Goal: Task Accomplishment & Management: Manage account settings

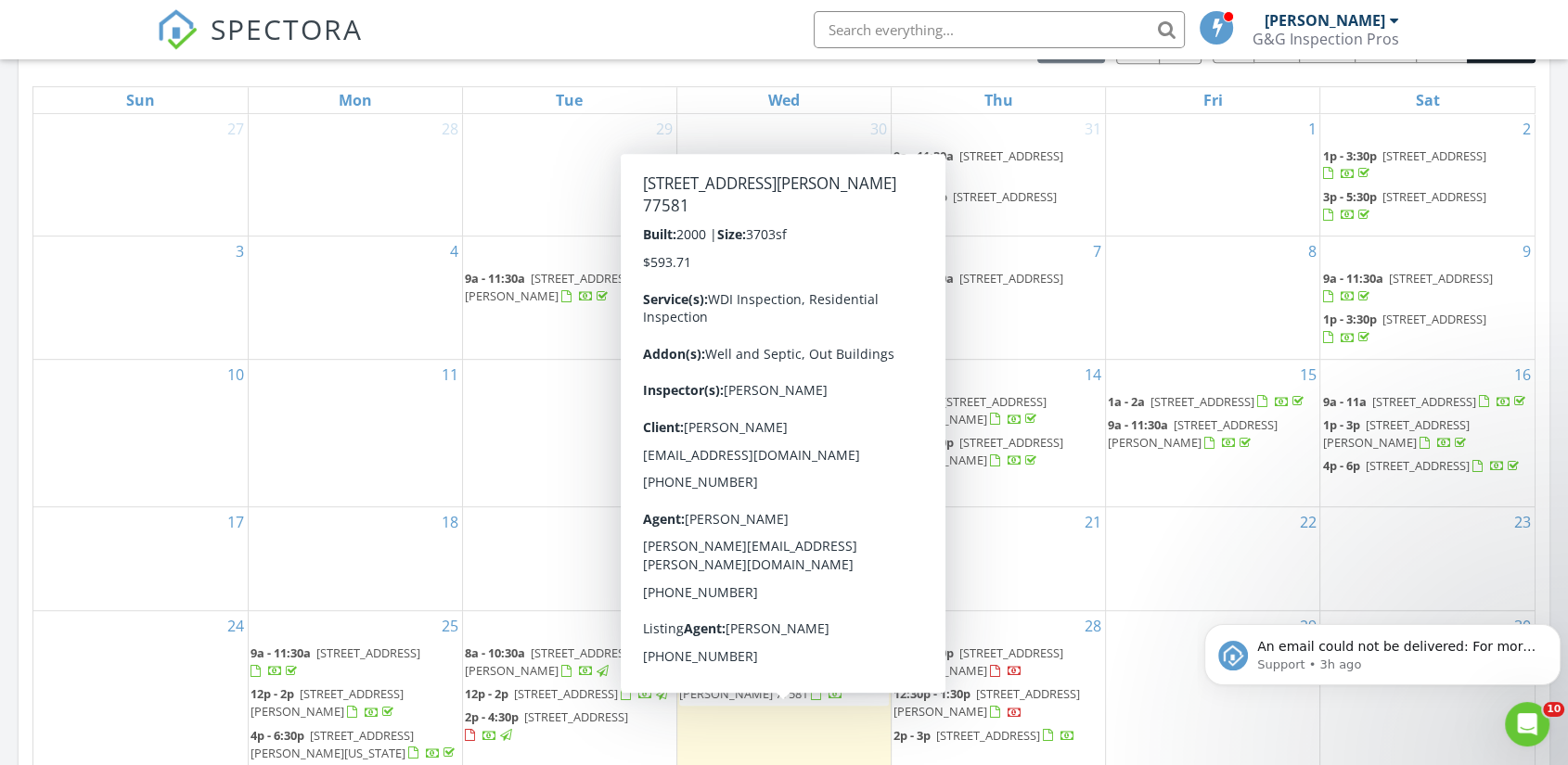
scroll to position [859, 0]
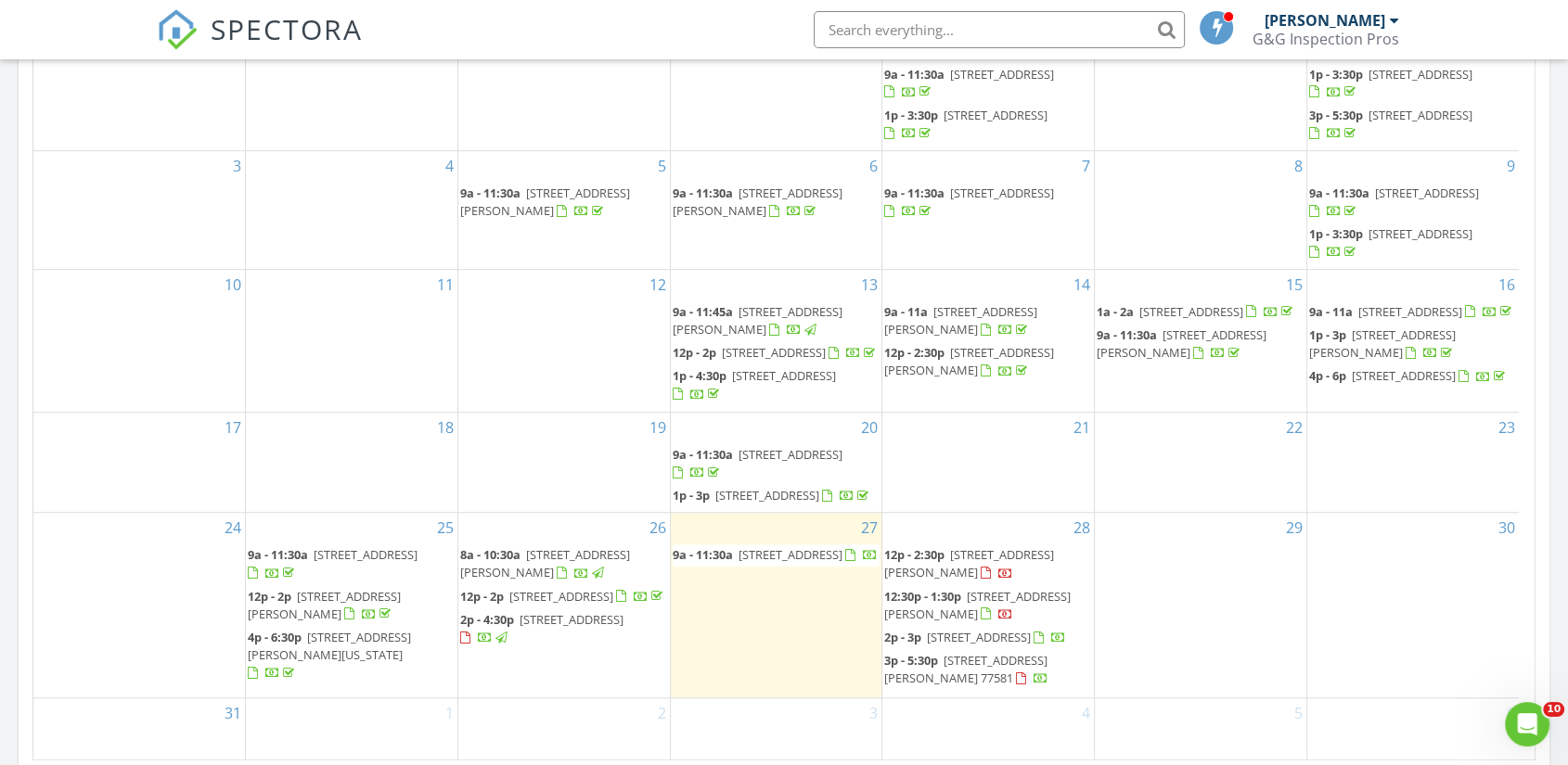
click at [863, 564] on div at bounding box center [870, 556] width 15 height 15
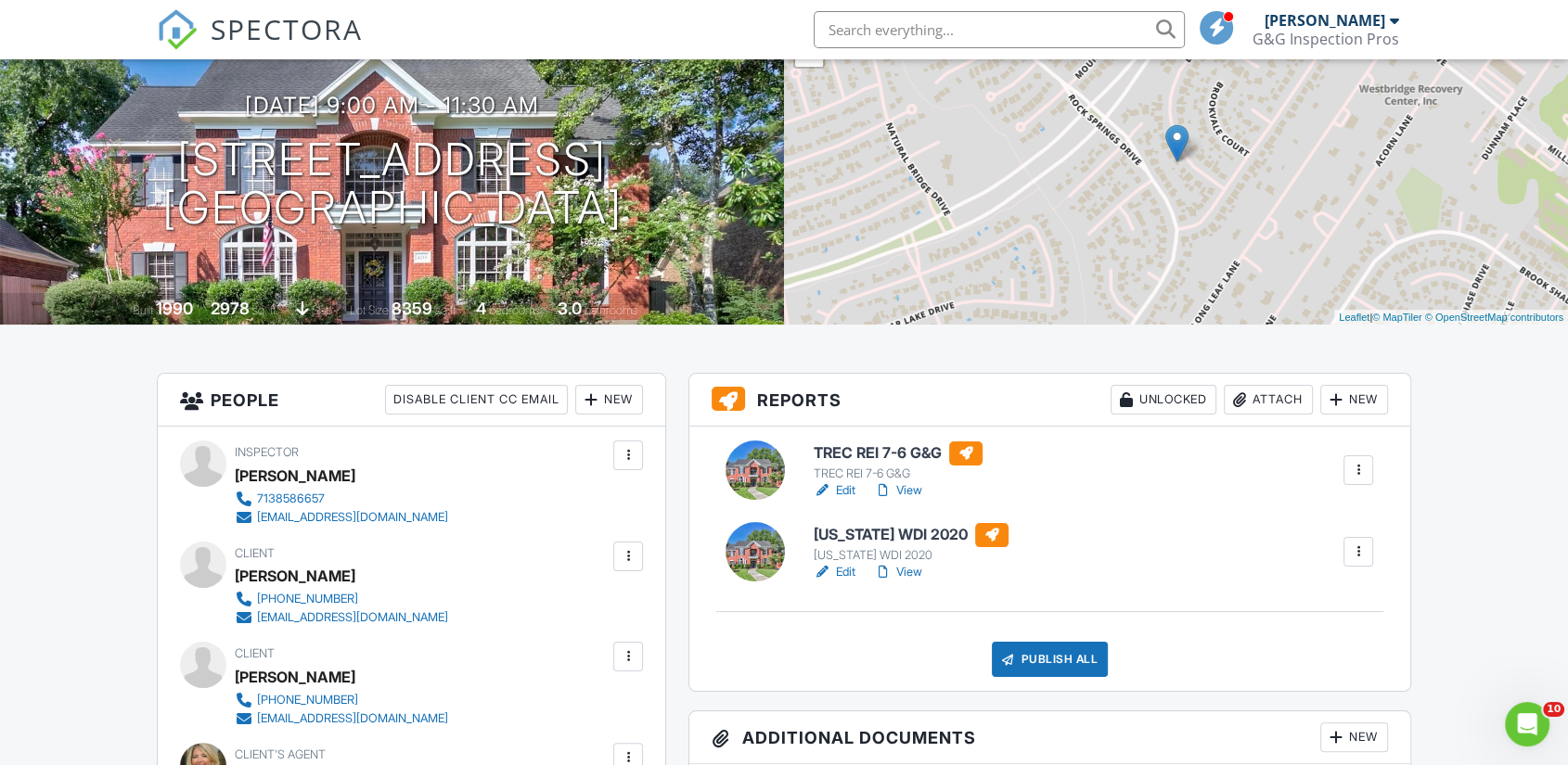
click at [1366, 549] on div at bounding box center [1357, 552] width 19 height 19
click at [1293, 698] on div "Delete" at bounding box center [1303, 696] width 39 height 21
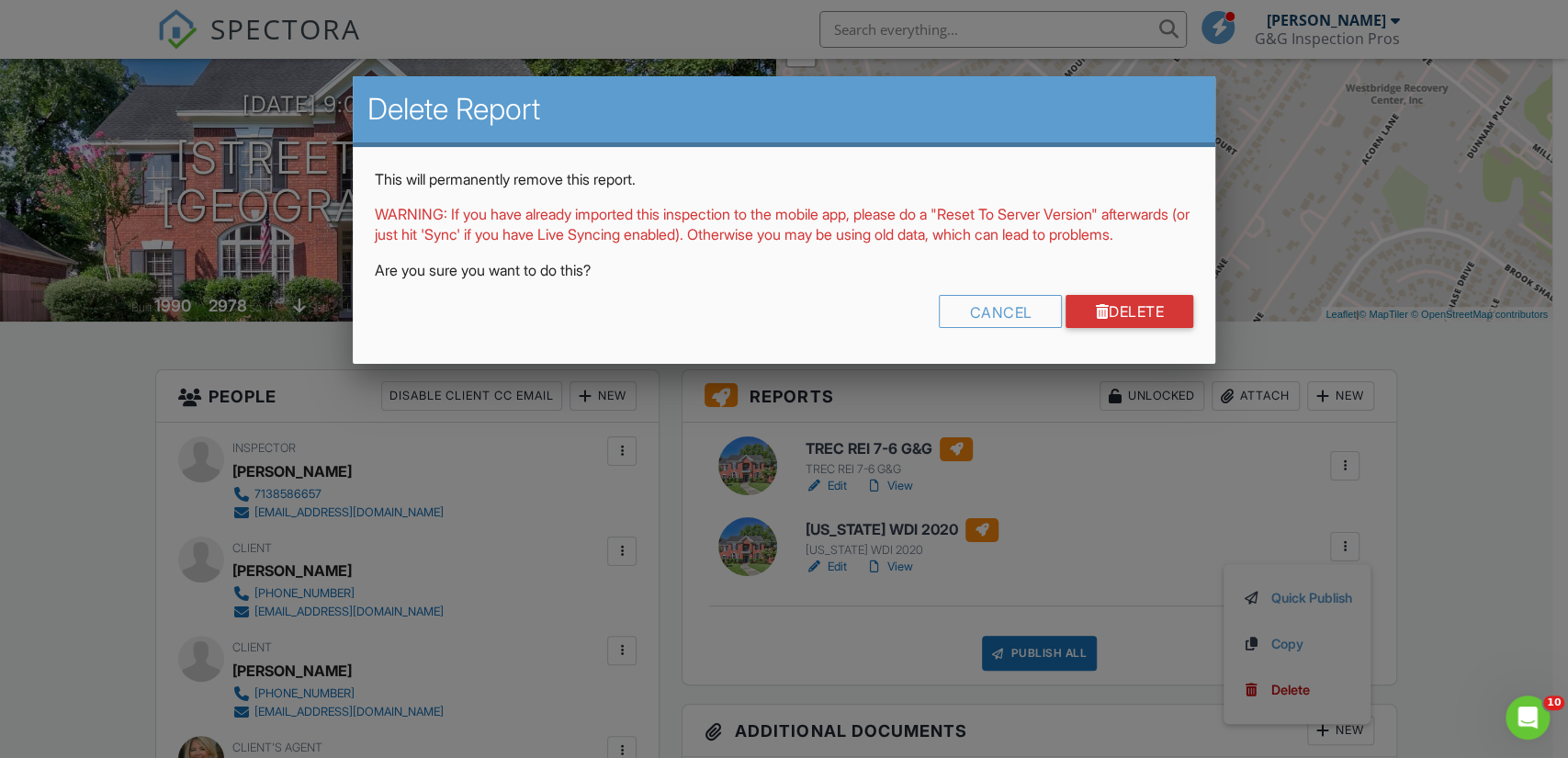
click at [1103, 313] on div "This will permanently remove this report. WARNING: If you have already imported…" at bounding box center [783, 256] width 862 height 217
click at [1107, 313] on div "This will permanently remove this report. WARNING: If you have already imported…" at bounding box center [783, 256] width 862 height 217
drag, startPoint x: 917, startPoint y: 364, endPoint x: 1439, endPoint y: 475, distance: 533.7
click at [1439, 475] on div at bounding box center [784, 381] width 1568 height 947
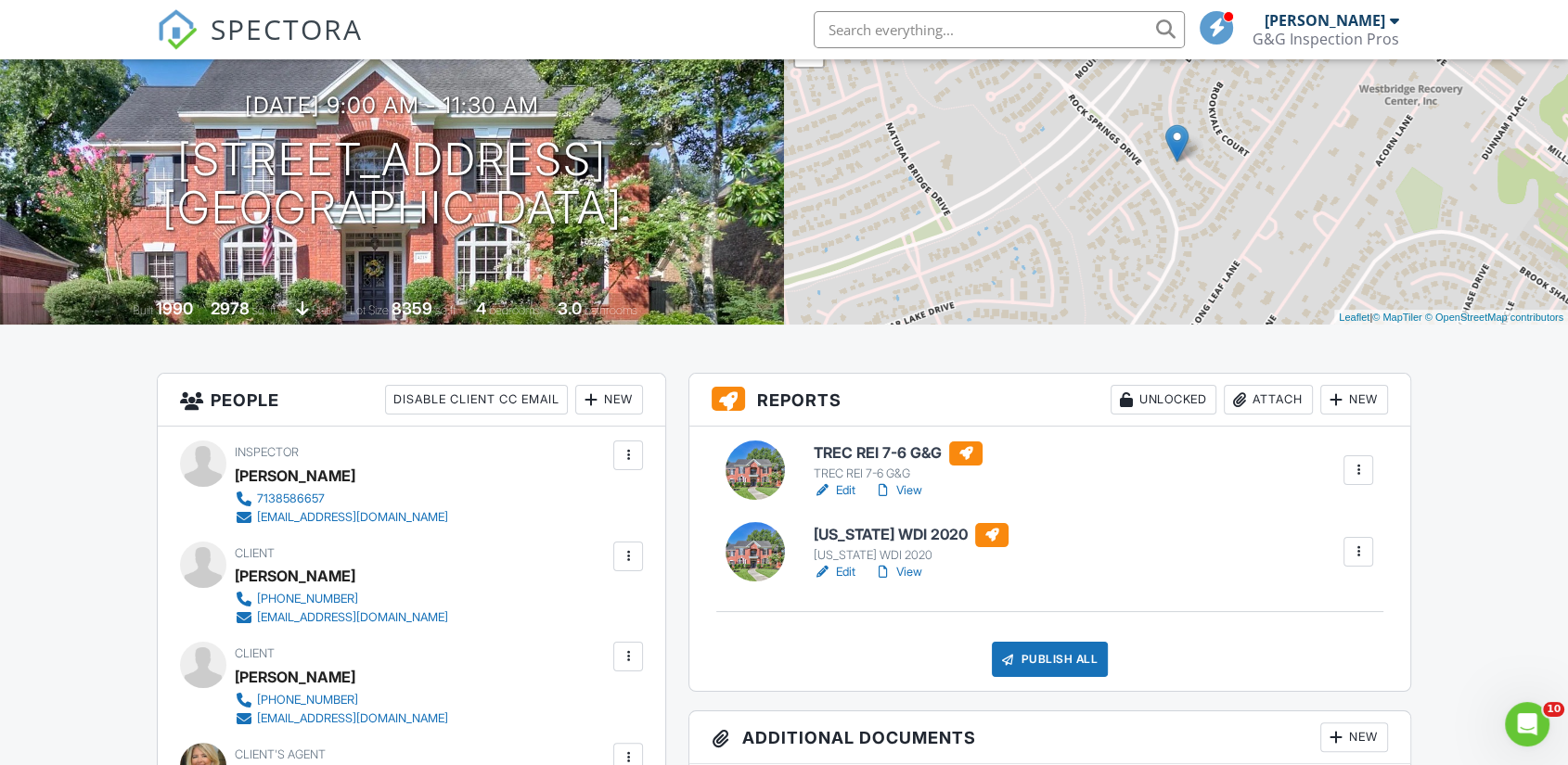
click at [1155, 571] on div "Texas WDI 2020 Texas WDI 2020 Edit View Quick Publish Copy Delete" at bounding box center [1093, 552] width 581 height 59
click at [1367, 542] on div at bounding box center [1358, 552] width 30 height 30
click at [1296, 686] on div "Delete" at bounding box center [1303, 696] width 39 height 21
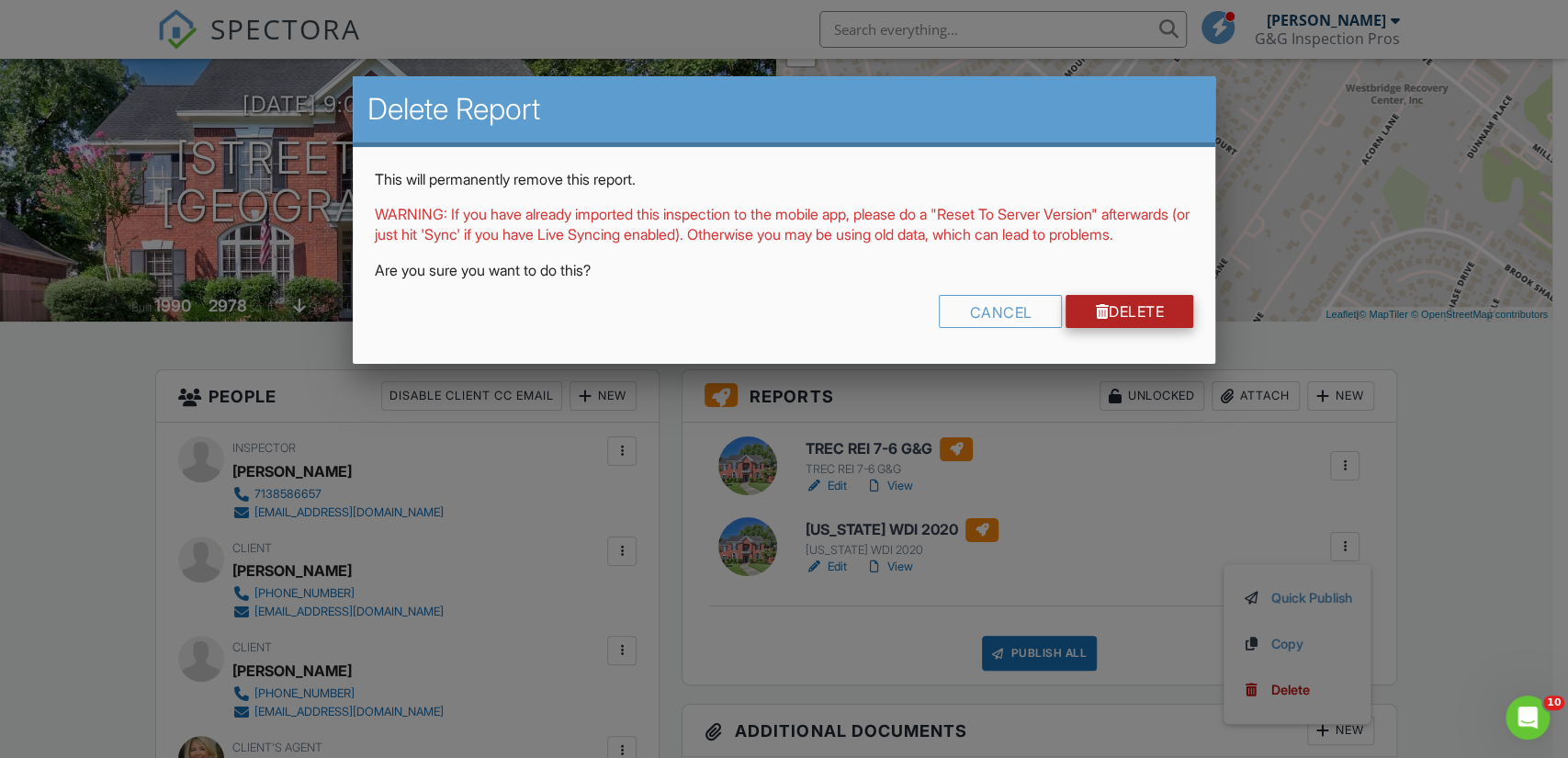
click at [1144, 328] on link "Delete" at bounding box center [1129, 311] width 127 height 33
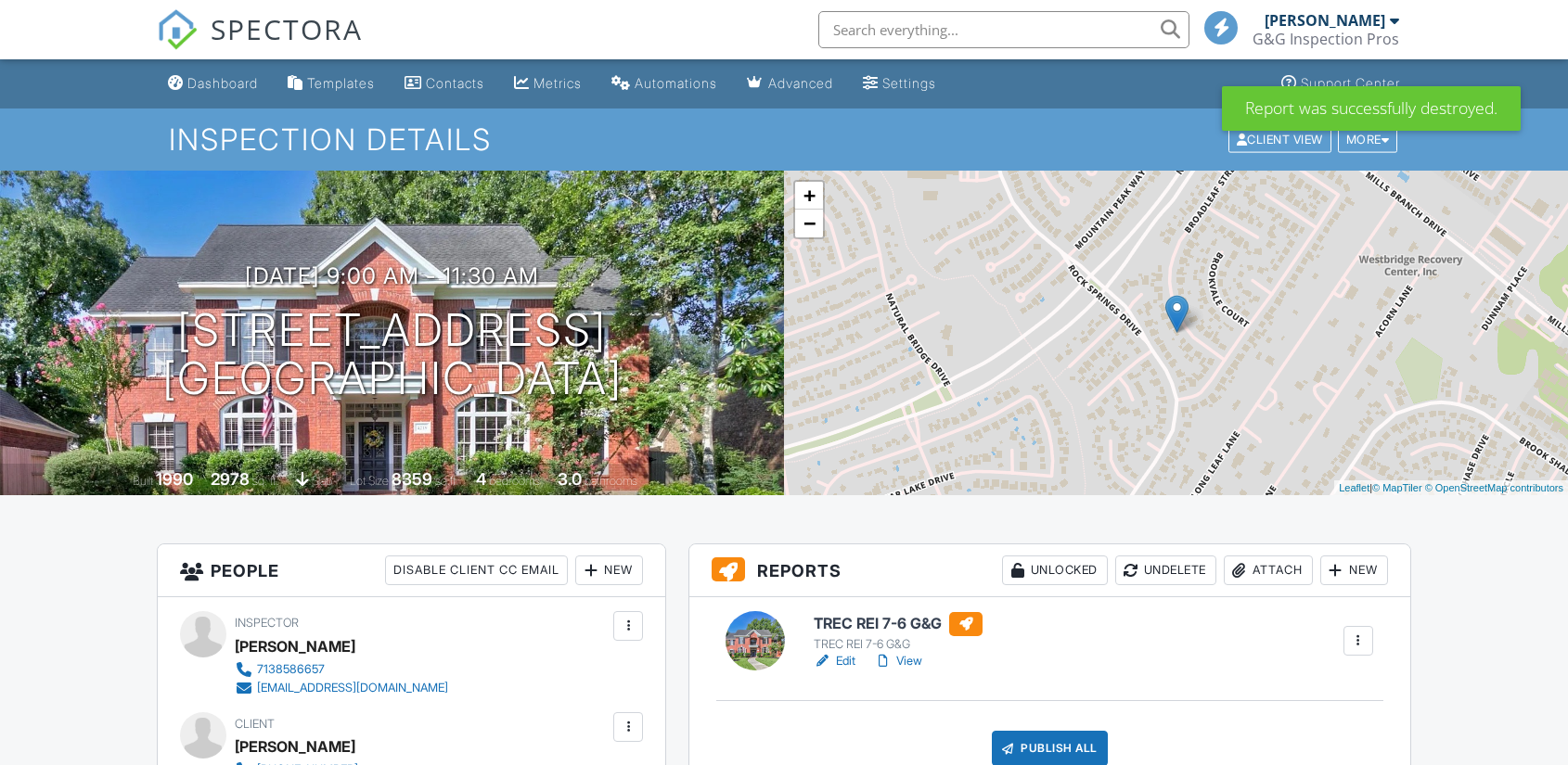
click at [909, 657] on link "View" at bounding box center [898, 661] width 48 height 19
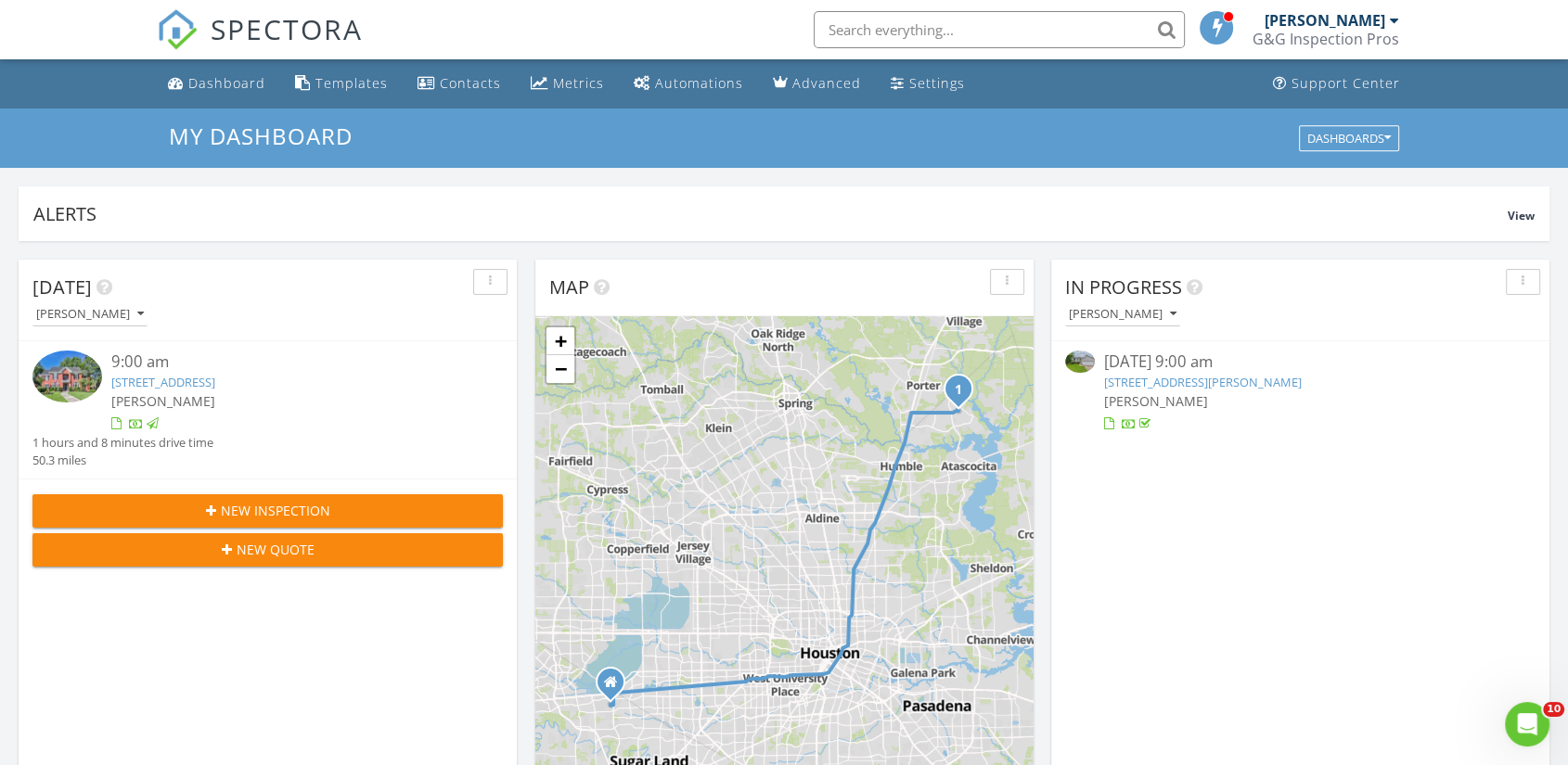
click at [216, 384] on link "4218 Broadleaf St, Houston, TX 77345" at bounding box center [163, 382] width 104 height 17
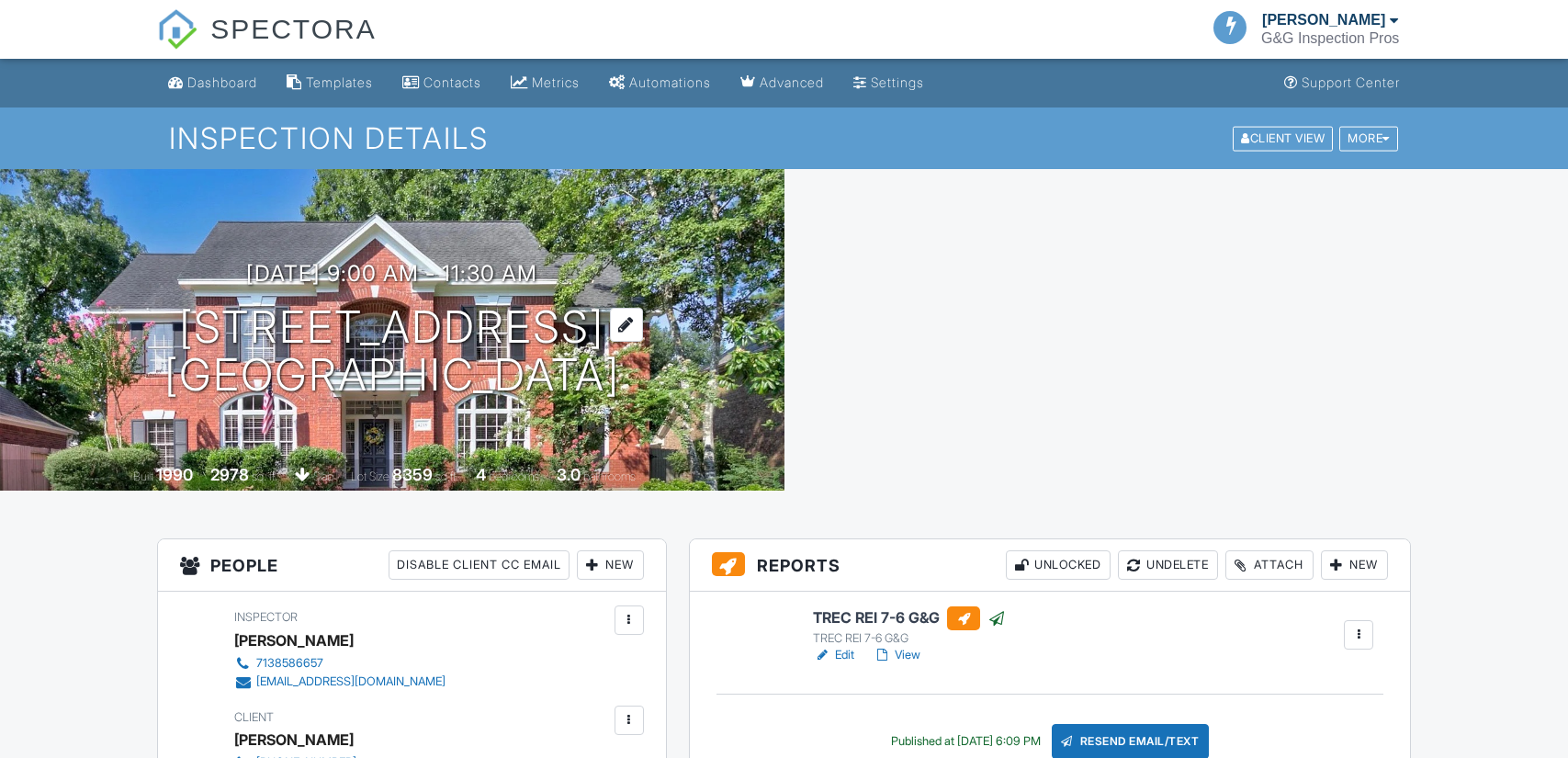
click at [311, 320] on h1 "[STREET_ADDRESS] [GEOGRAPHIC_DATA]" at bounding box center [392, 352] width 455 height 97
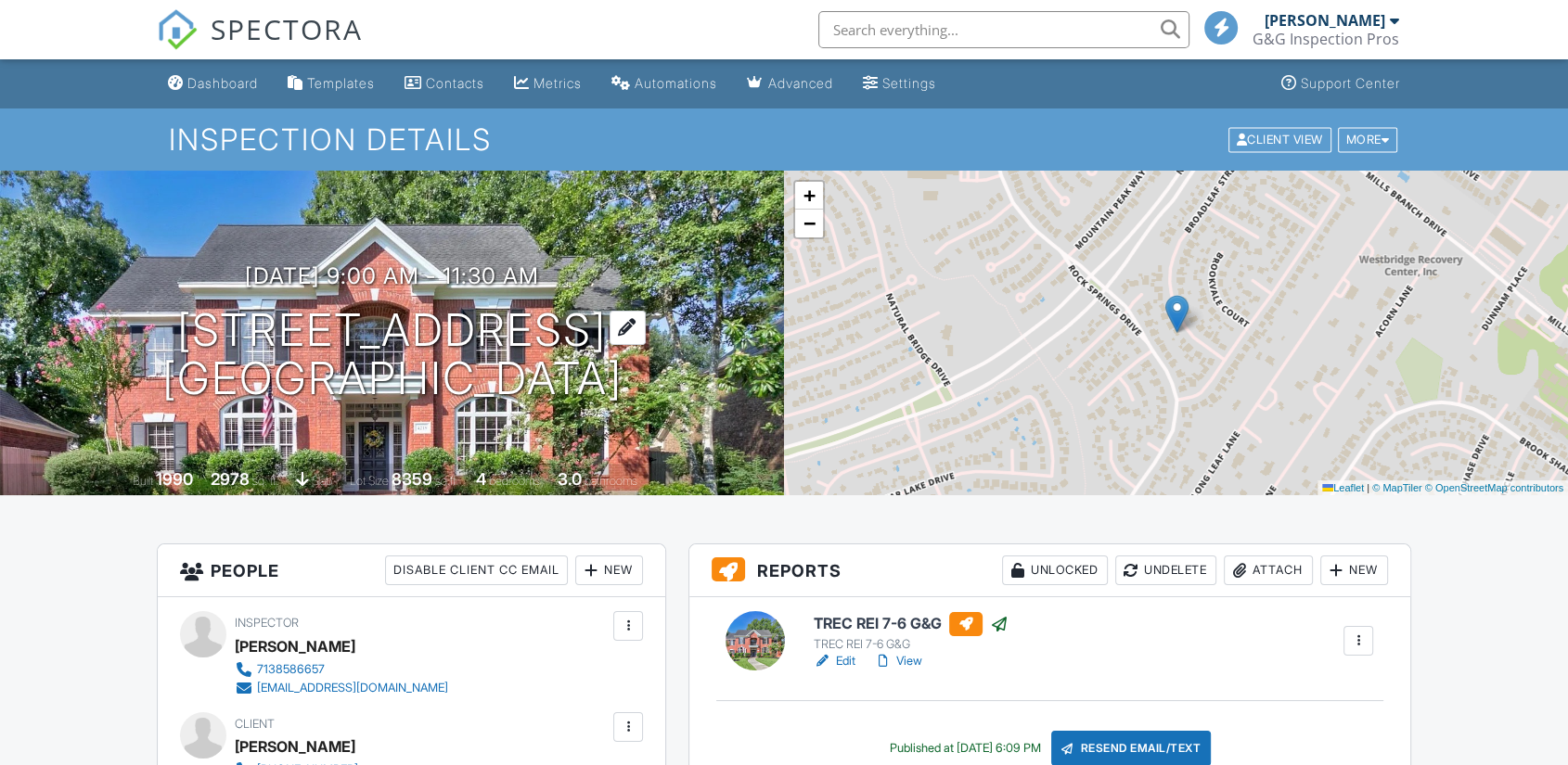
click at [382, 332] on h1 "[STREET_ADDRESS] [GEOGRAPHIC_DATA]" at bounding box center [392, 355] width 460 height 98
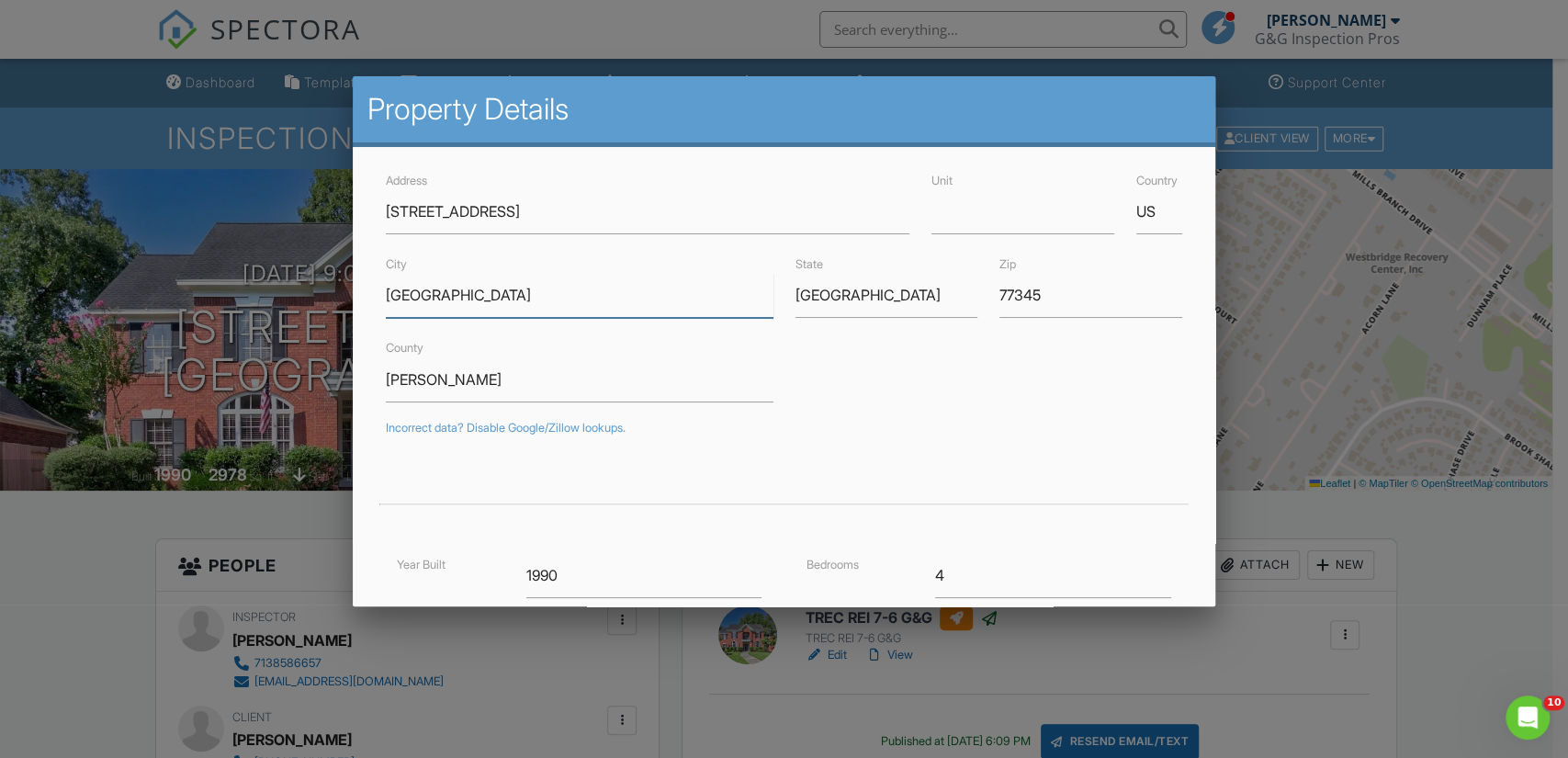
click at [418, 290] on input "[GEOGRAPHIC_DATA]" at bounding box center [578, 296] width 387 height 45
click at [421, 289] on input "[GEOGRAPHIC_DATA]" at bounding box center [578, 296] width 387 height 45
click at [479, 207] on input "[STREET_ADDRESS]" at bounding box center [647, 212] width 524 height 45
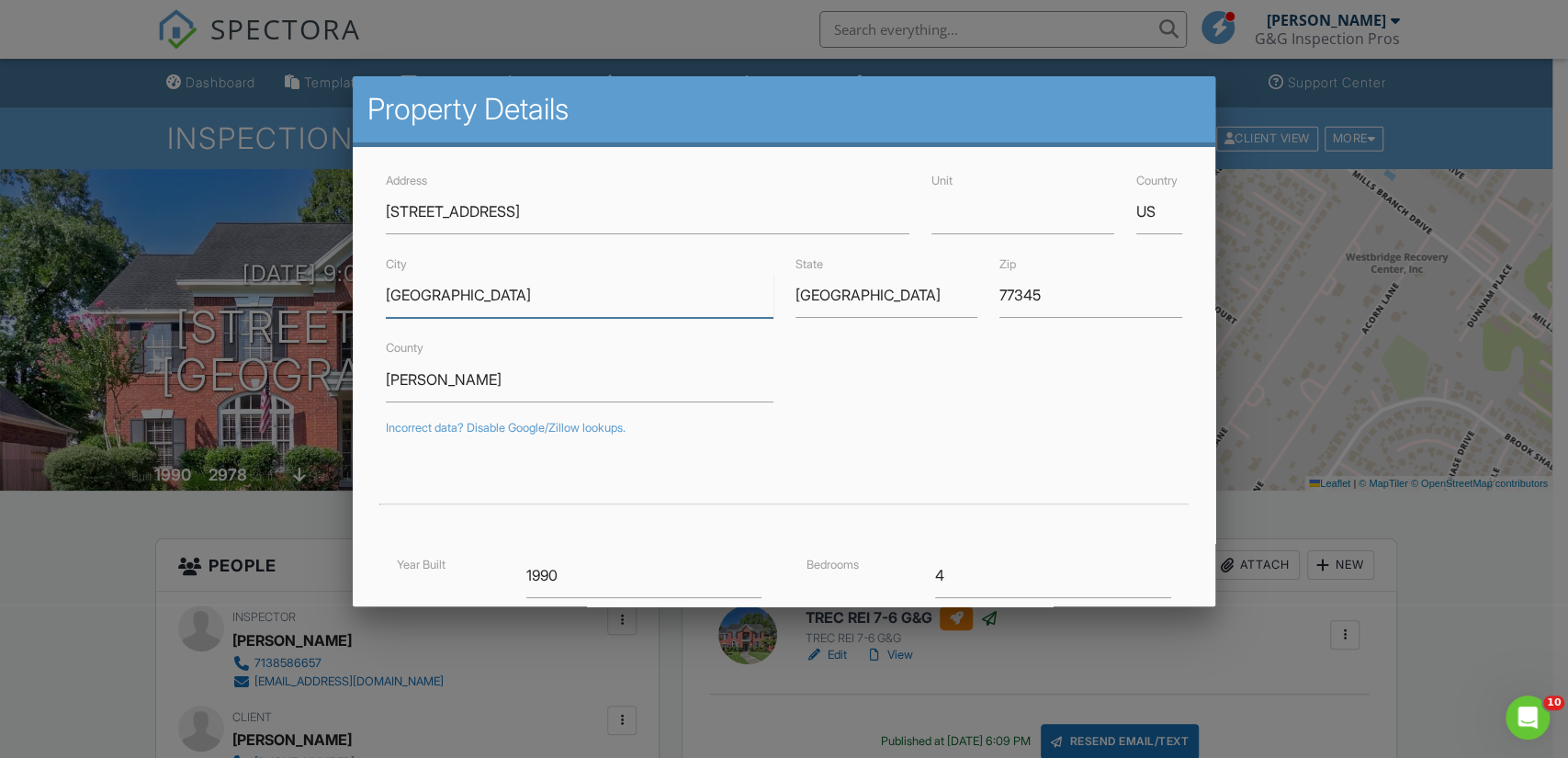
drag, startPoint x: 444, startPoint y: 287, endPoint x: 334, endPoint y: 270, distance: 111.3
paste input "Kingwood"
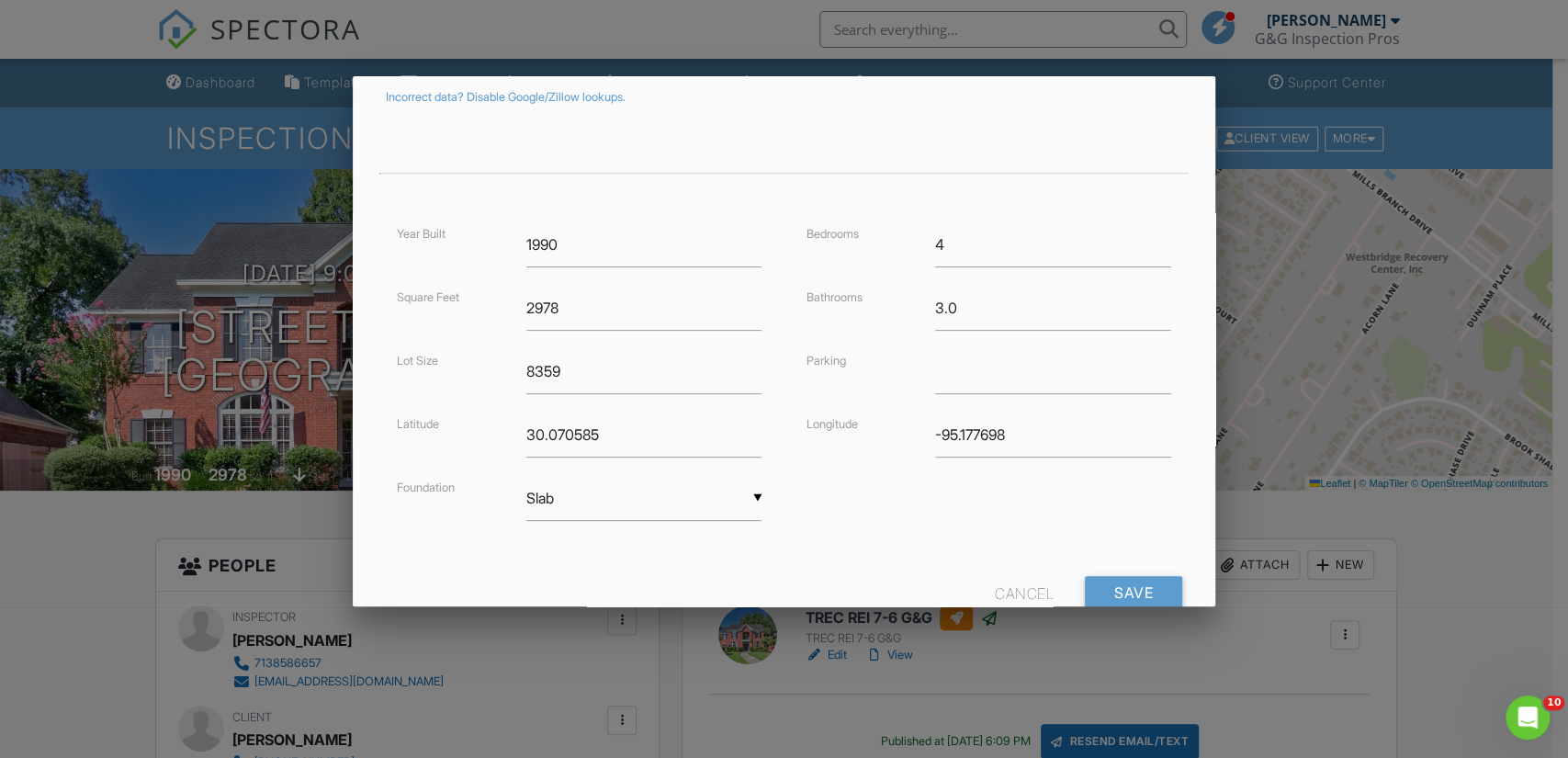
scroll to position [366, 0]
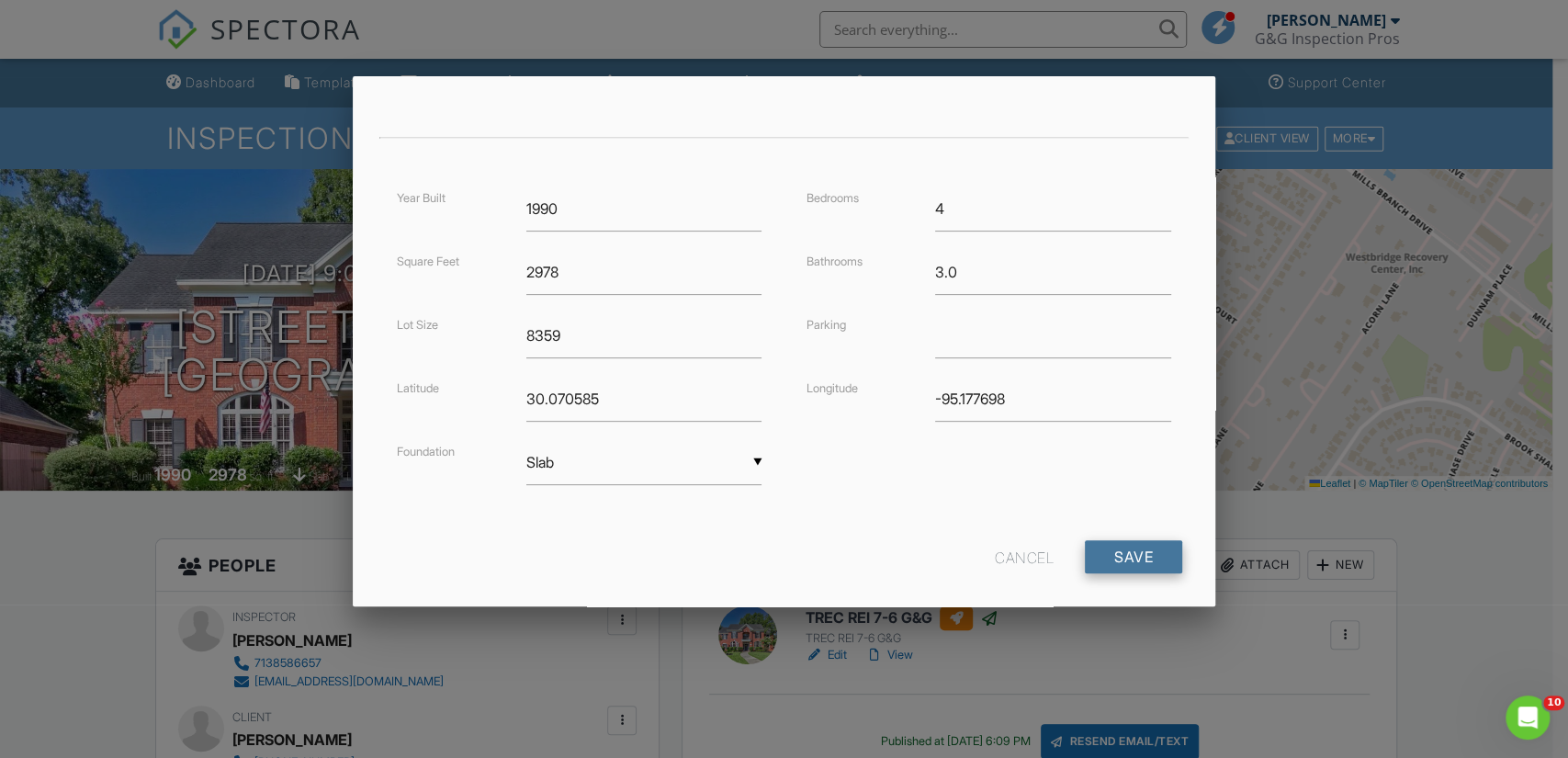
type input "Kingwood"
click at [1128, 550] on input "Save" at bounding box center [1132, 557] width 97 height 33
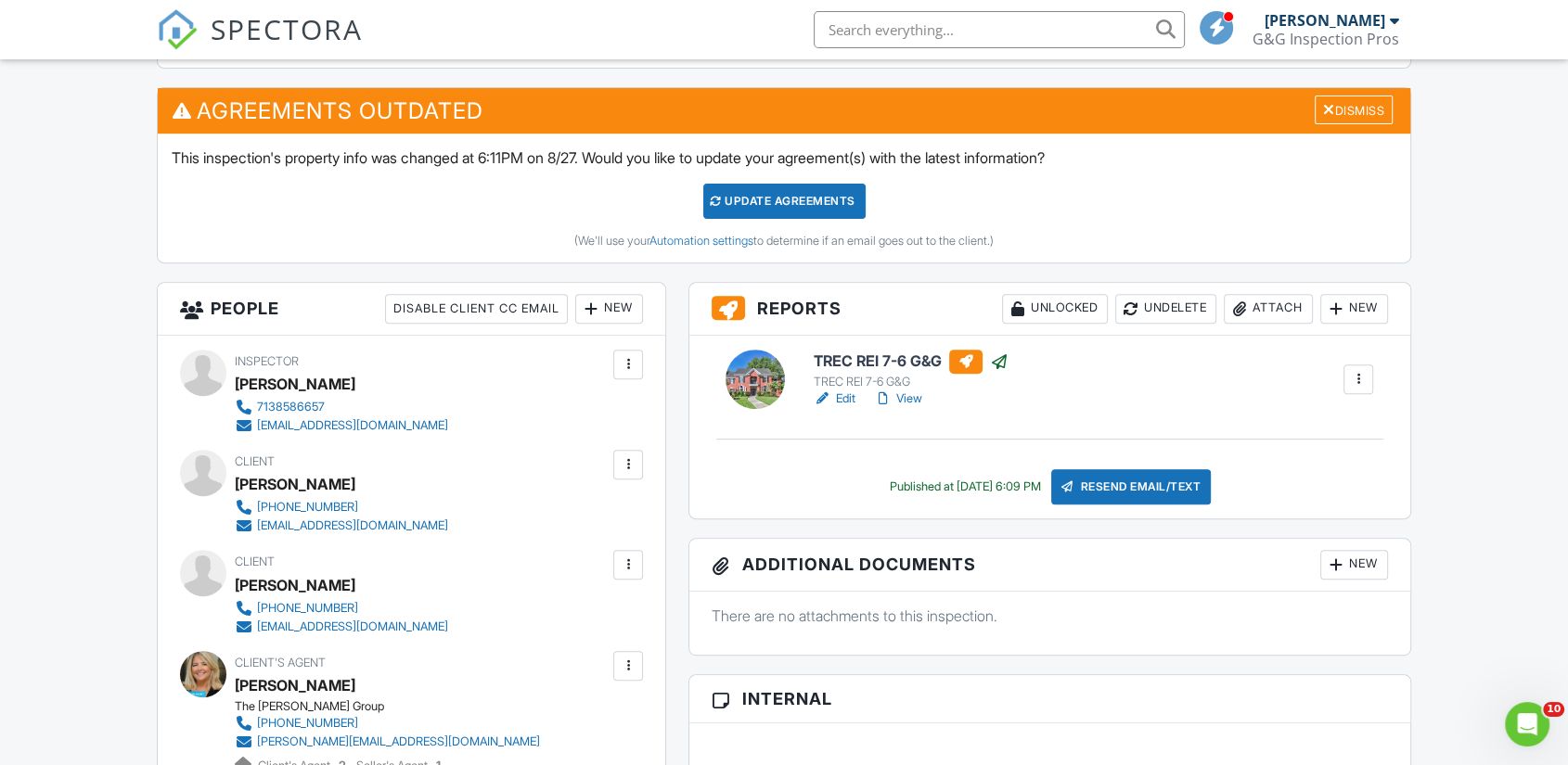
scroll to position [652, 0]
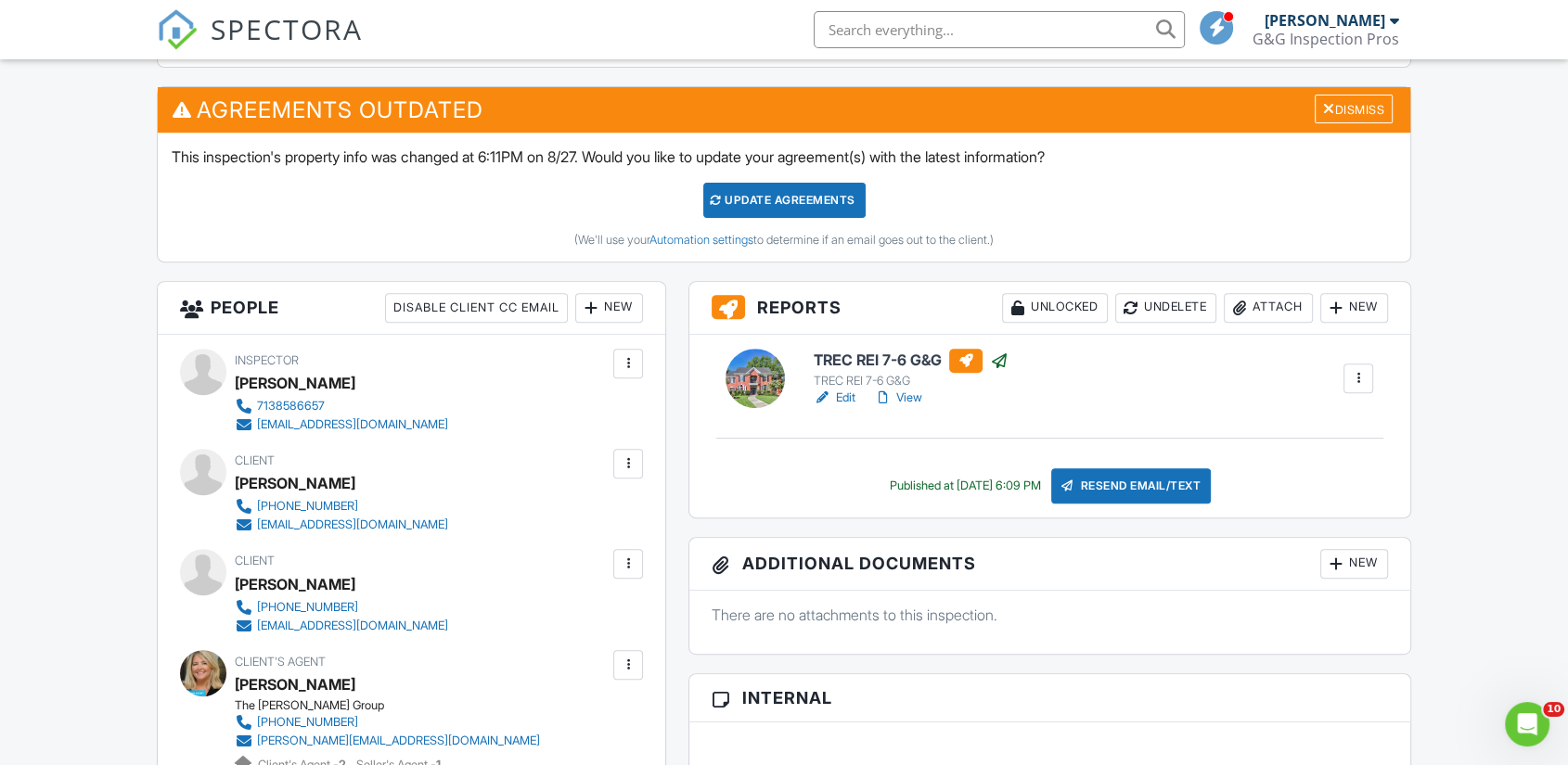
drag, startPoint x: 389, startPoint y: 522, endPoint x: 326, endPoint y: 480, distance: 75.7
click at [326, 480] on div "[PERSON_NAME]" at bounding box center [295, 483] width 121 height 28
copy div "[PERSON_NAME]"
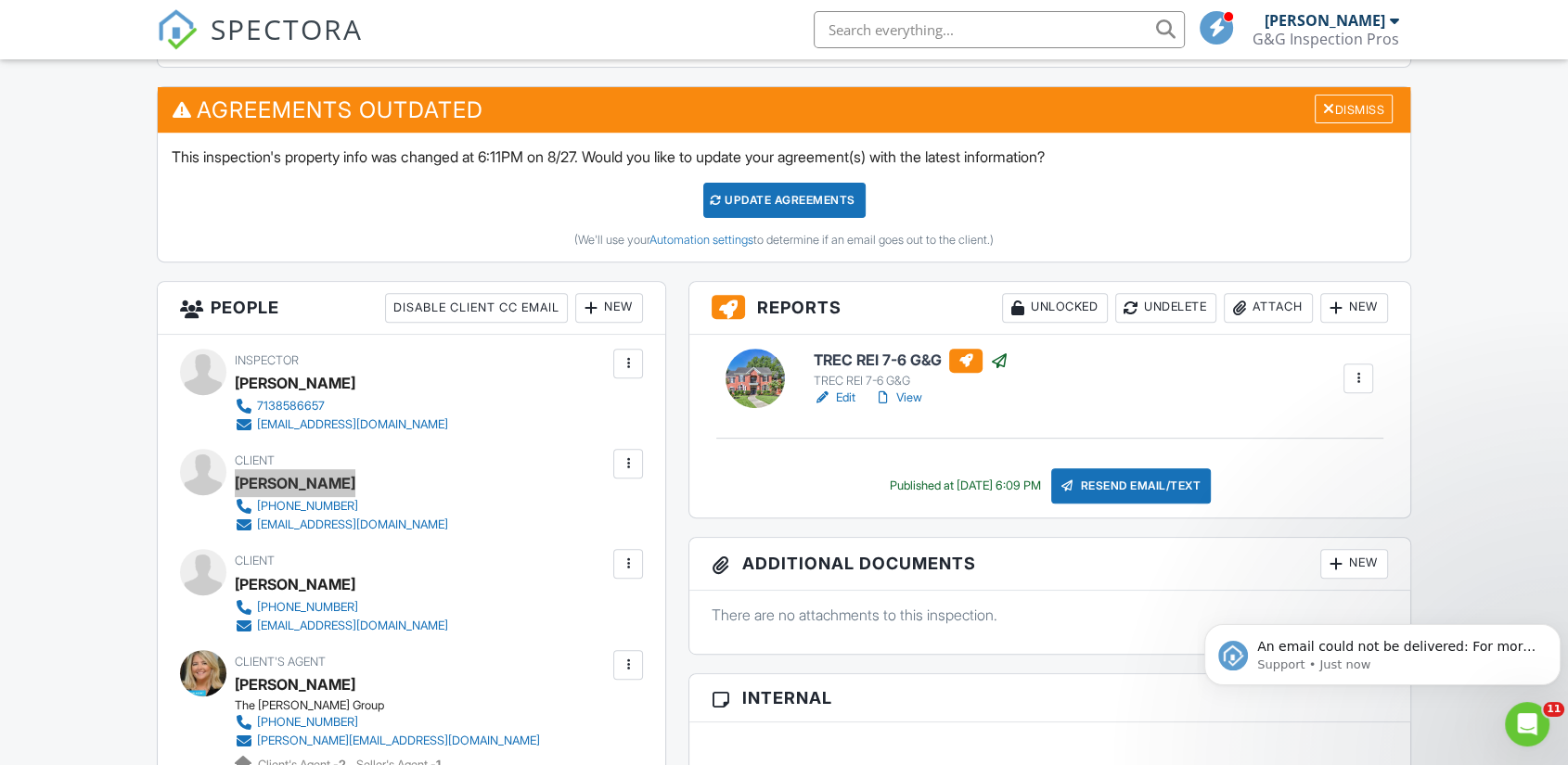
scroll to position [0, 0]
